Goal: Find specific page/section: Find specific page/section

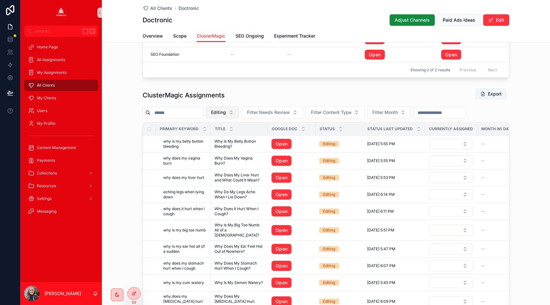
click at [223, 114] on span "Editing" at bounding box center [218, 112] width 15 height 6
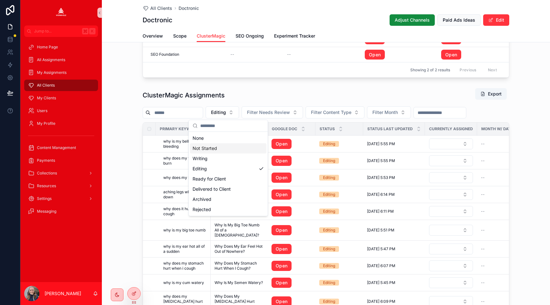
click at [226, 152] on div "Not Started" at bounding box center [228, 148] width 76 height 10
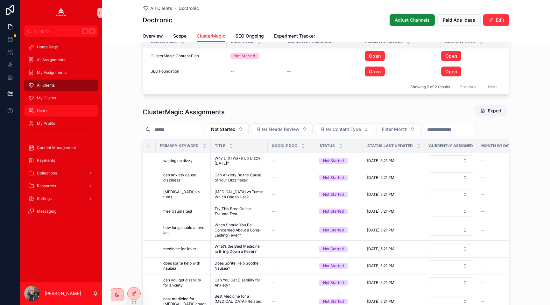
click at [43, 111] on span "Users" at bounding box center [42, 110] width 10 height 5
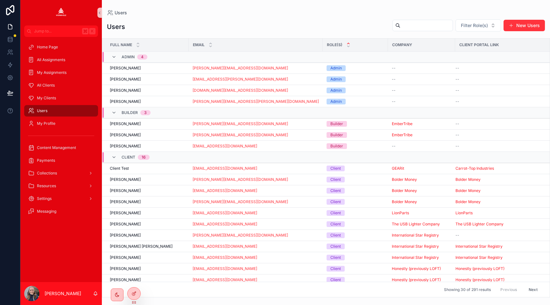
click at [412, 26] on input "scrollable content" at bounding box center [426, 25] width 52 height 9
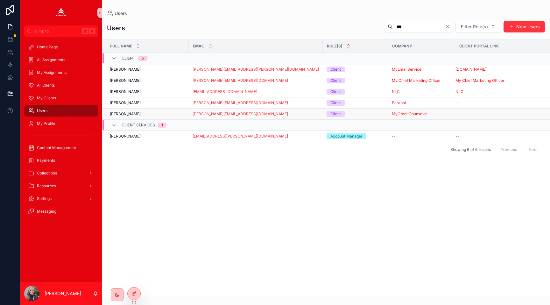
type input "***"
click at [128, 114] on span "[PERSON_NAME]" at bounding box center [125, 113] width 31 height 5
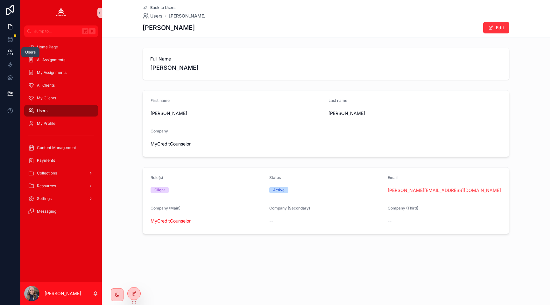
click at [9, 52] on icon at bounding box center [9, 51] width 2 height 2
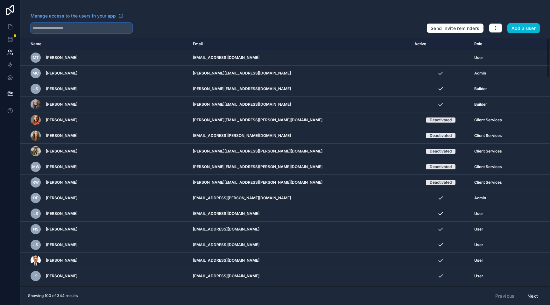
click at [70, 25] on input "text" at bounding box center [82, 28] width 102 height 10
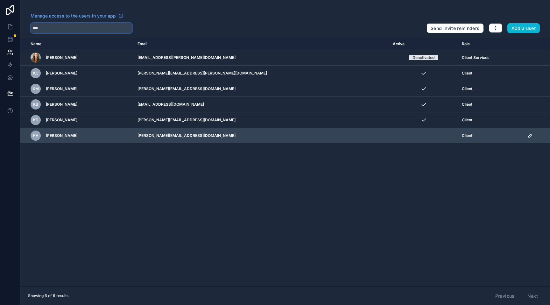
type input "***"
click at [523, 134] on td "scrollable content" at bounding box center [536, 136] width 26 height 16
click at [527, 134] on icon "scrollable content" at bounding box center [529, 135] width 5 height 5
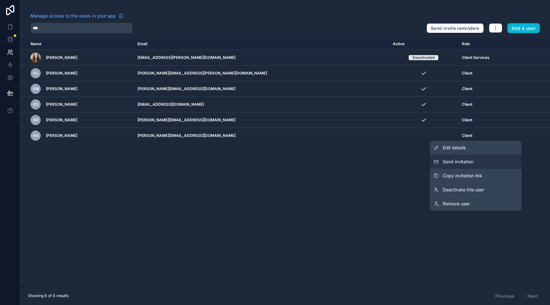
click at [474, 162] on button "Send invitation" at bounding box center [476, 162] width 92 height 14
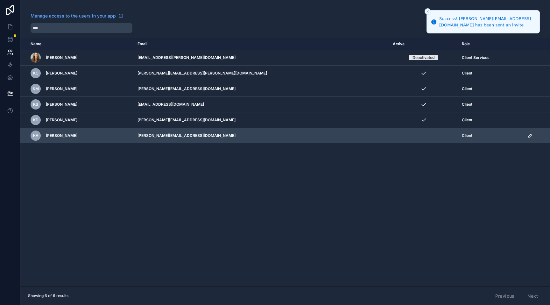
click at [527, 135] on icon "scrollable content" at bounding box center [529, 135] width 5 height 5
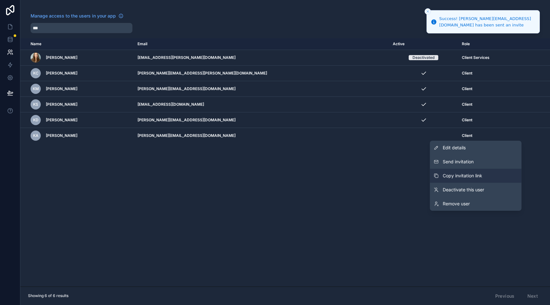
click at [486, 174] on button "Copy invitation link" at bounding box center [476, 176] width 92 height 14
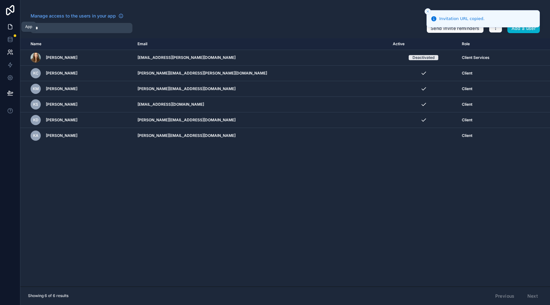
click at [9, 26] on icon at bounding box center [10, 27] width 6 height 6
